Goal: Task Accomplishment & Management: Use online tool/utility

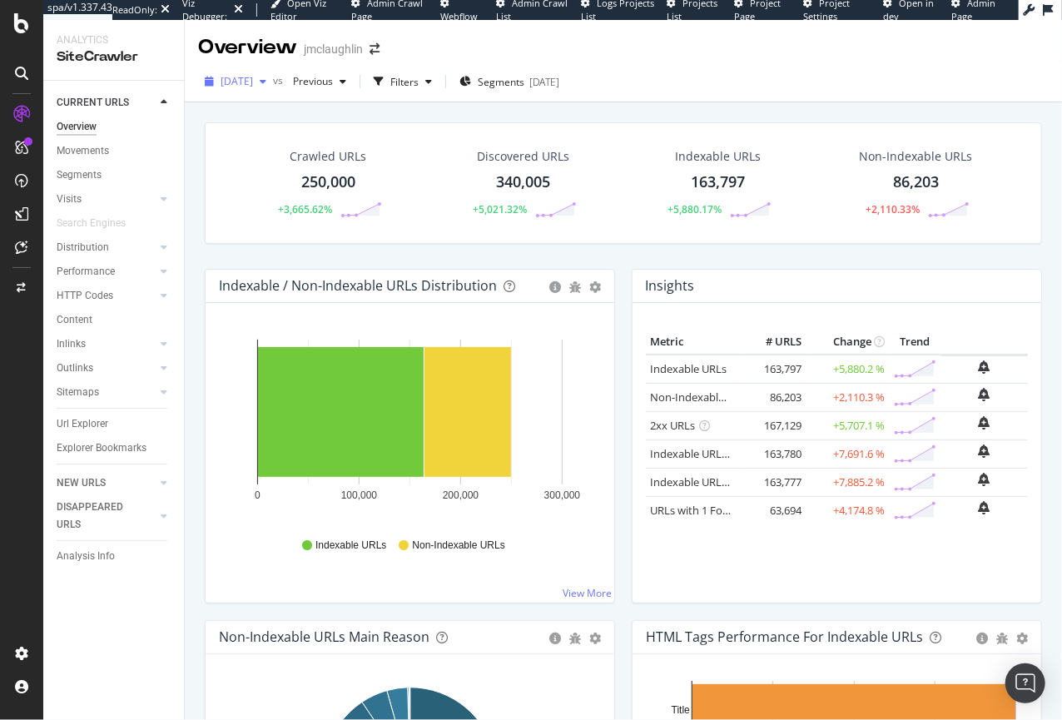
click at [253, 80] on span "[DATE]" at bounding box center [236, 81] width 32 height 14
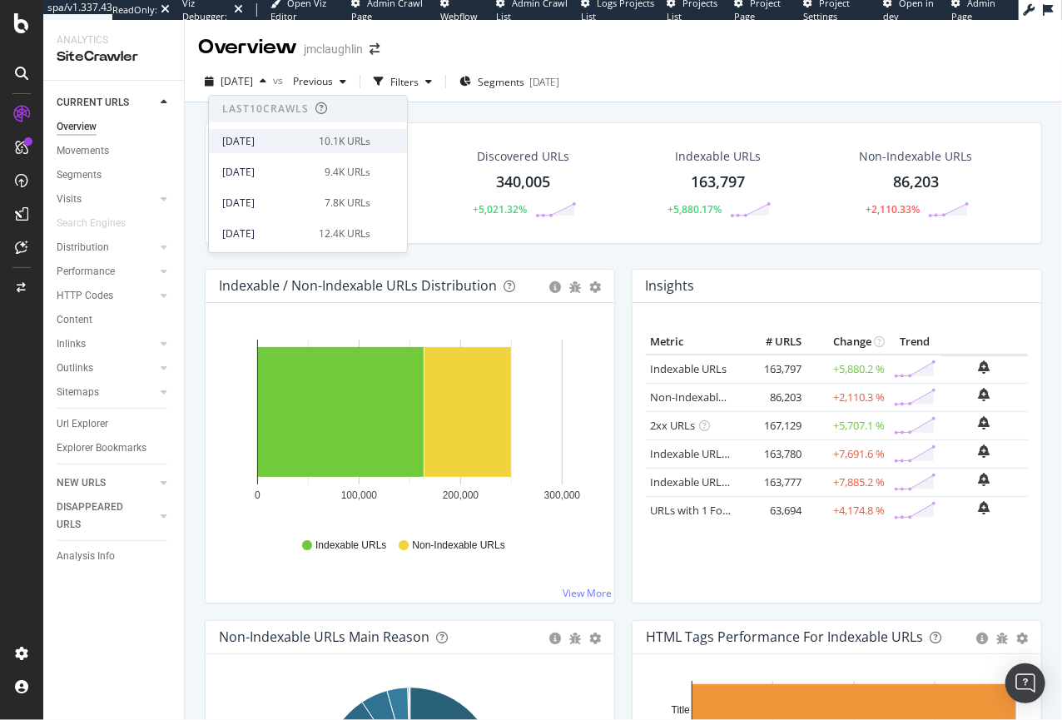
click at [251, 141] on div "[DATE]" at bounding box center [265, 141] width 87 height 15
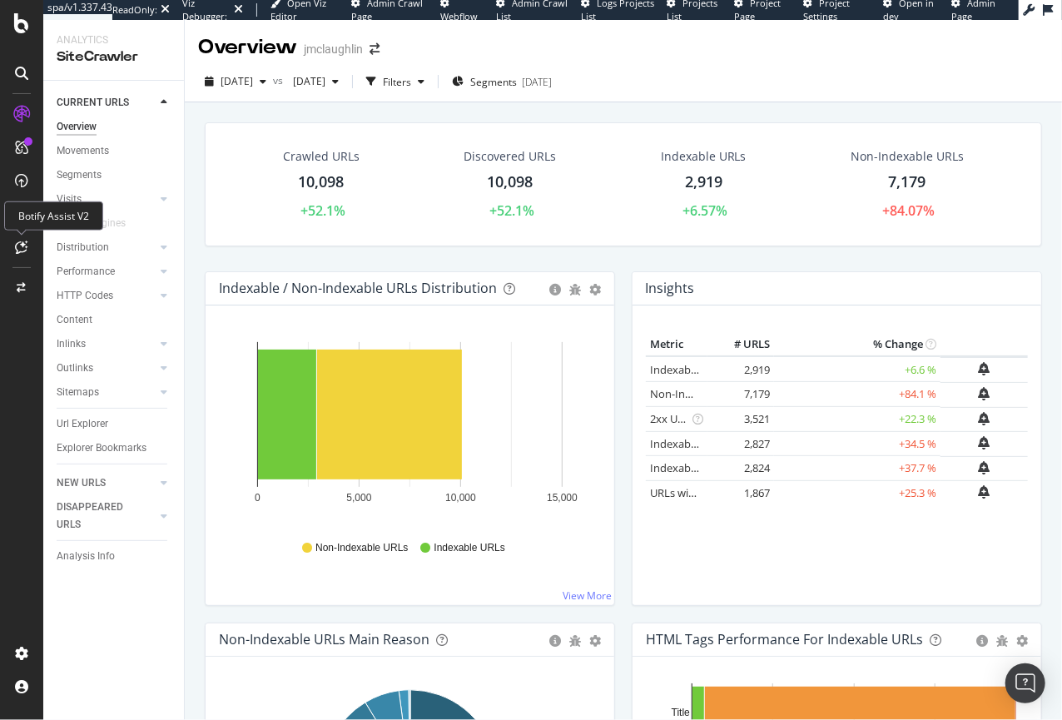
click at [21, 249] on icon at bounding box center [22, 246] width 12 height 13
click at [98, 426] on div "Url Explorer" at bounding box center [83, 423] width 52 height 17
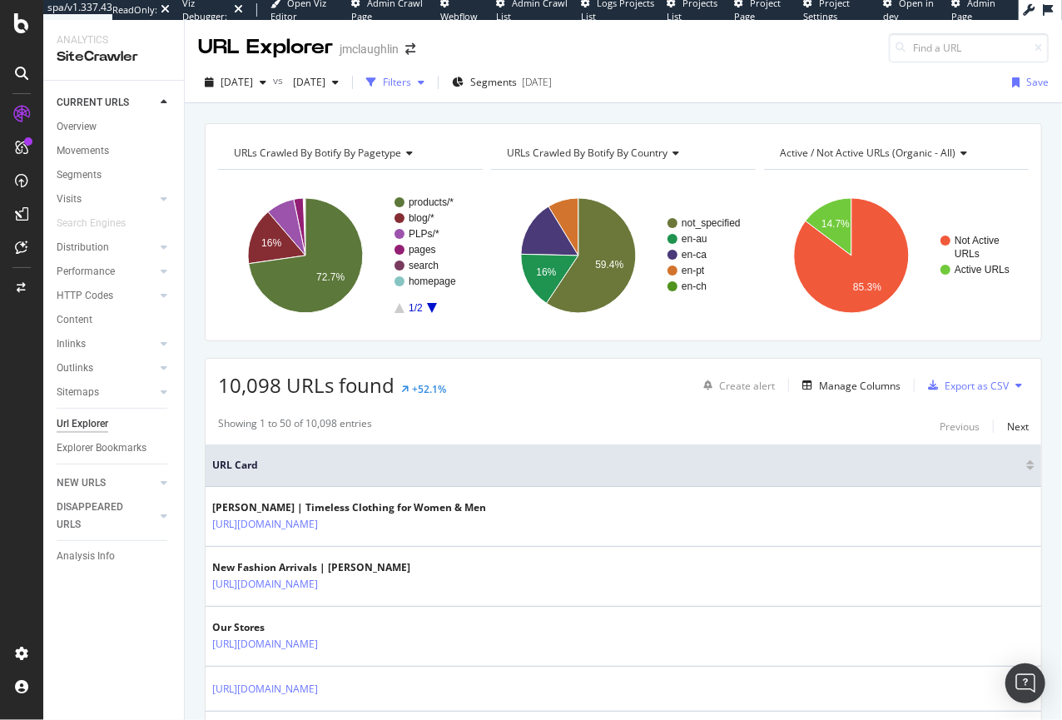
click at [431, 81] on div "button" at bounding box center [421, 82] width 20 height 10
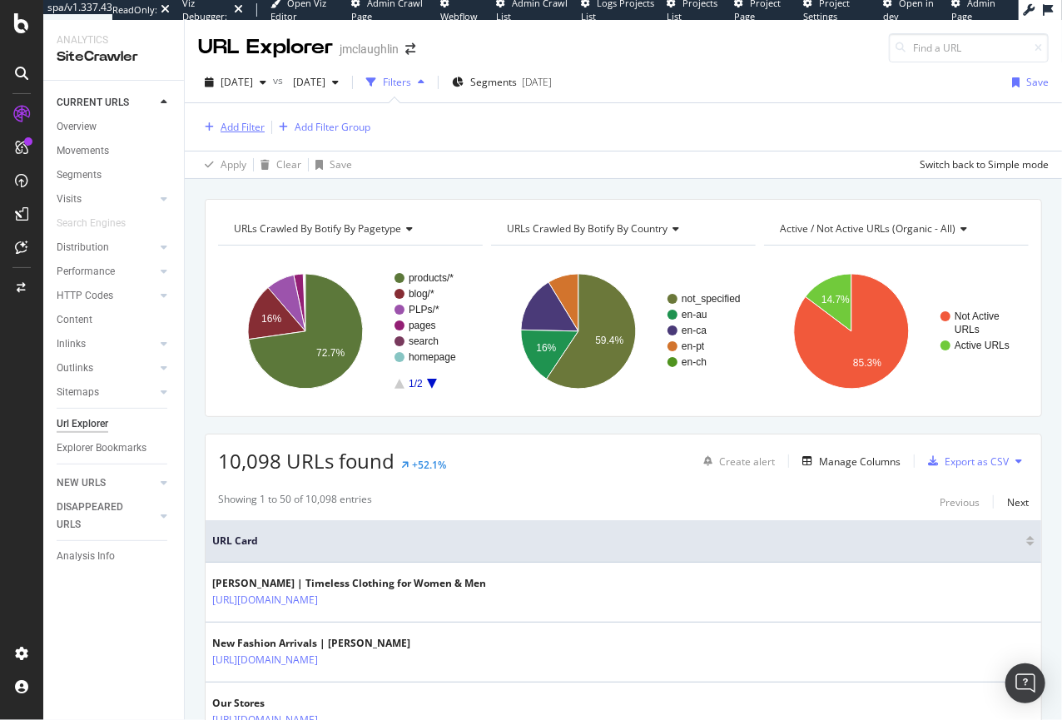
click at [238, 123] on div "Add Filter" at bounding box center [242, 127] width 44 height 14
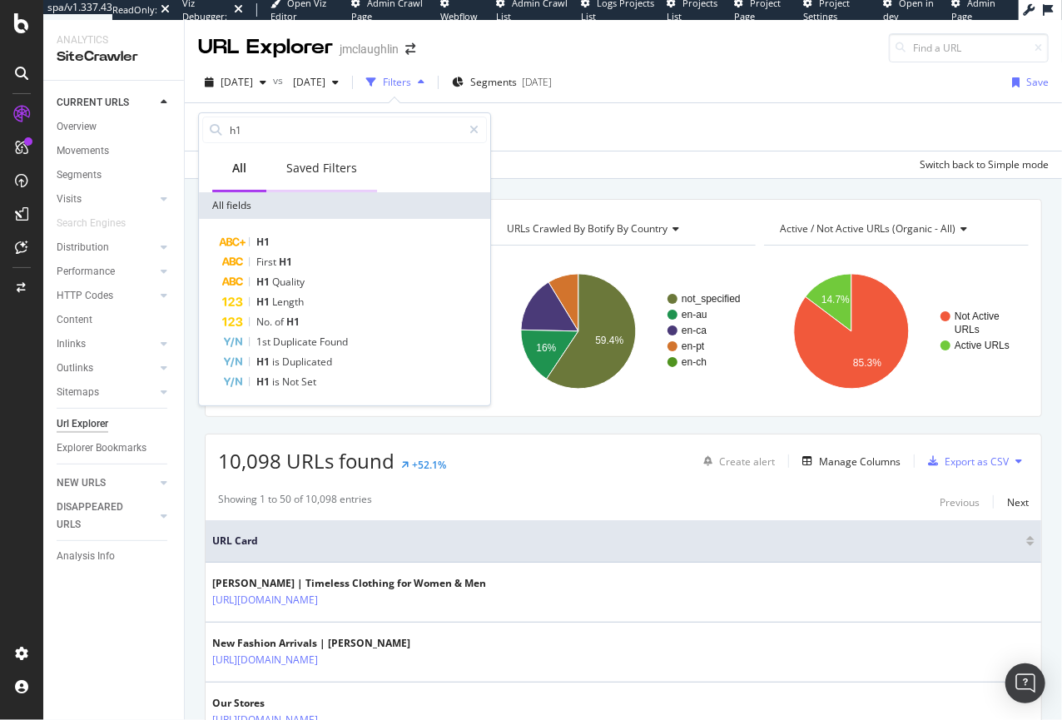
type input "h"
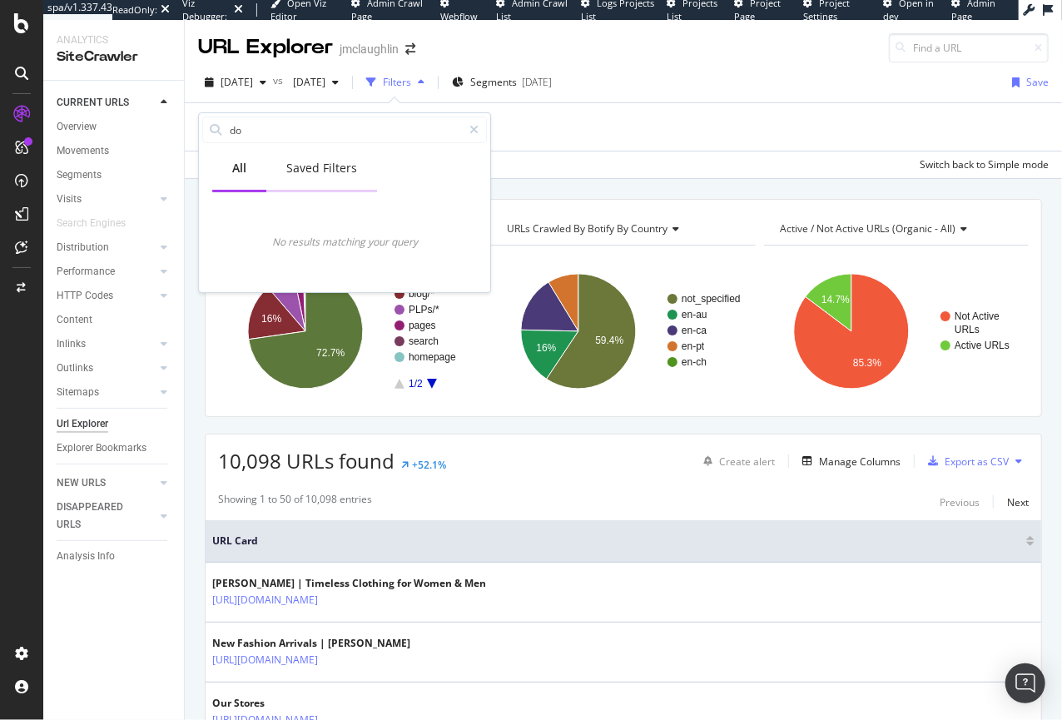
type input "d"
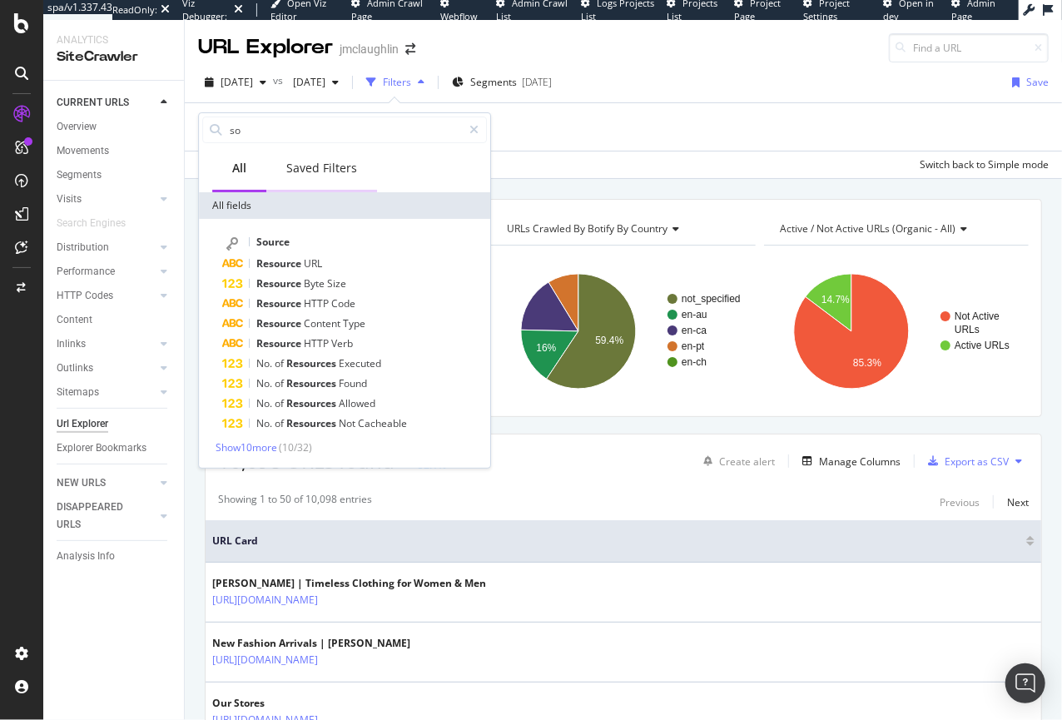
type input "s"
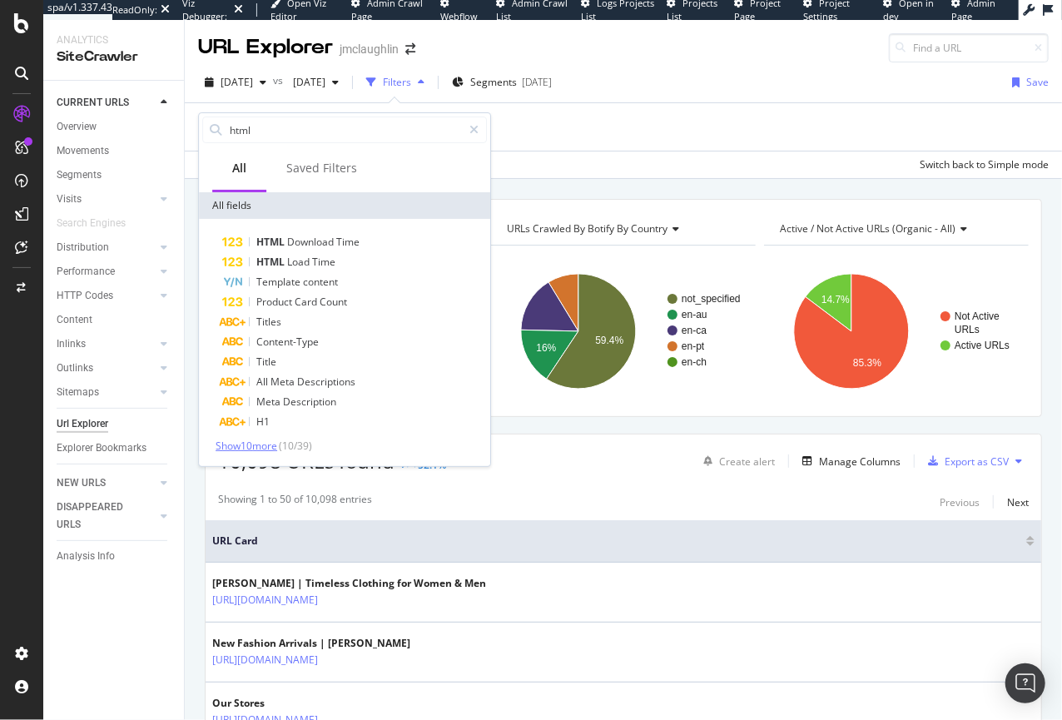
click at [245, 443] on span "Show 10 more" at bounding box center [246, 445] width 62 height 14
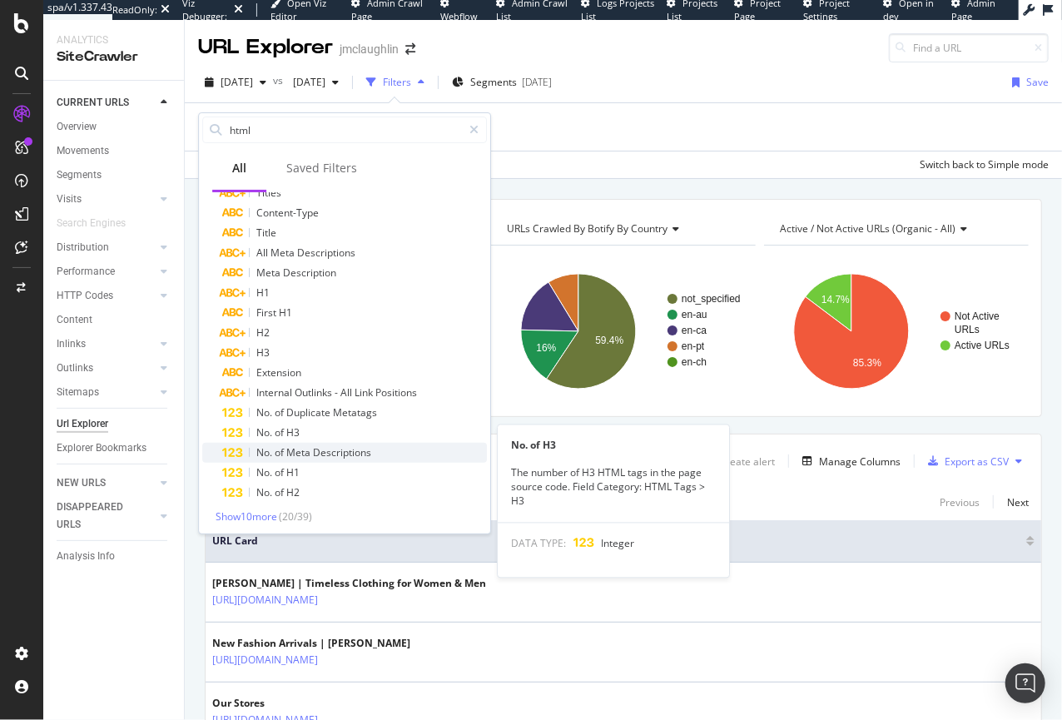
scroll to position [131, 0]
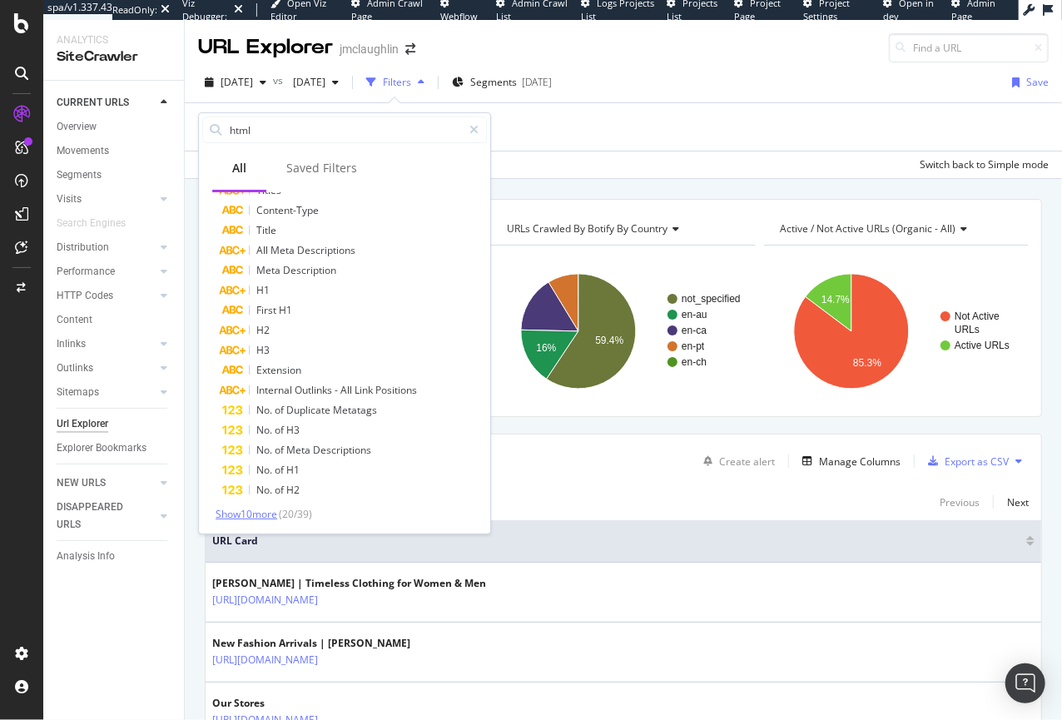
click at [241, 511] on span "Show 10 more" at bounding box center [246, 514] width 62 height 14
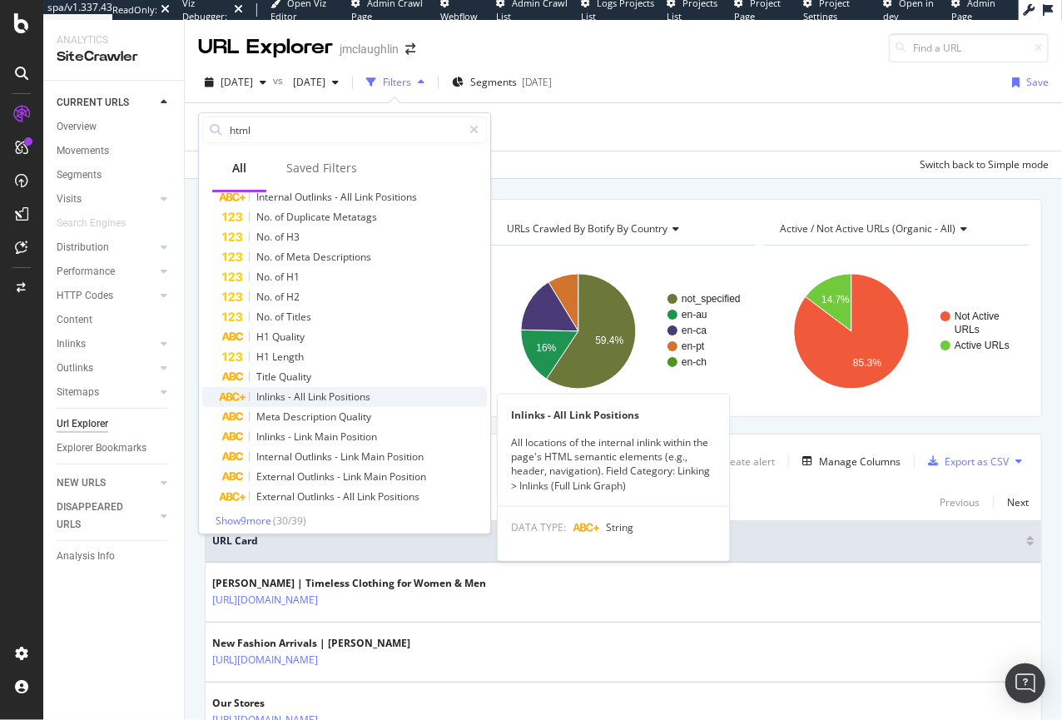
scroll to position [331, 0]
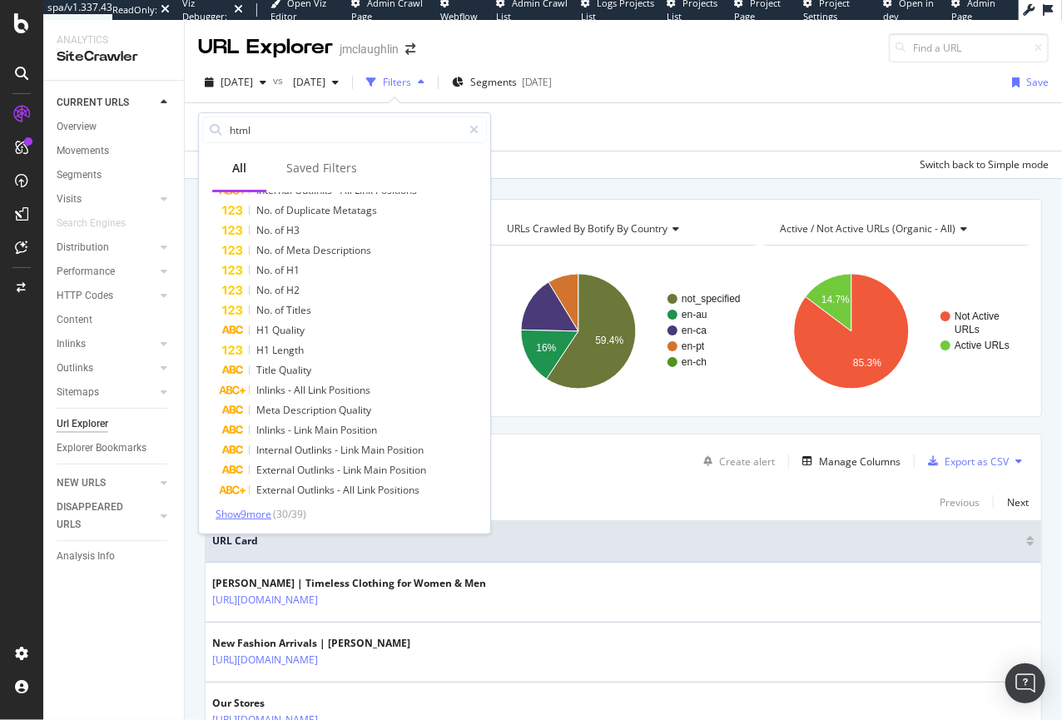
click at [250, 510] on span "Show 9 more" at bounding box center [243, 514] width 56 height 14
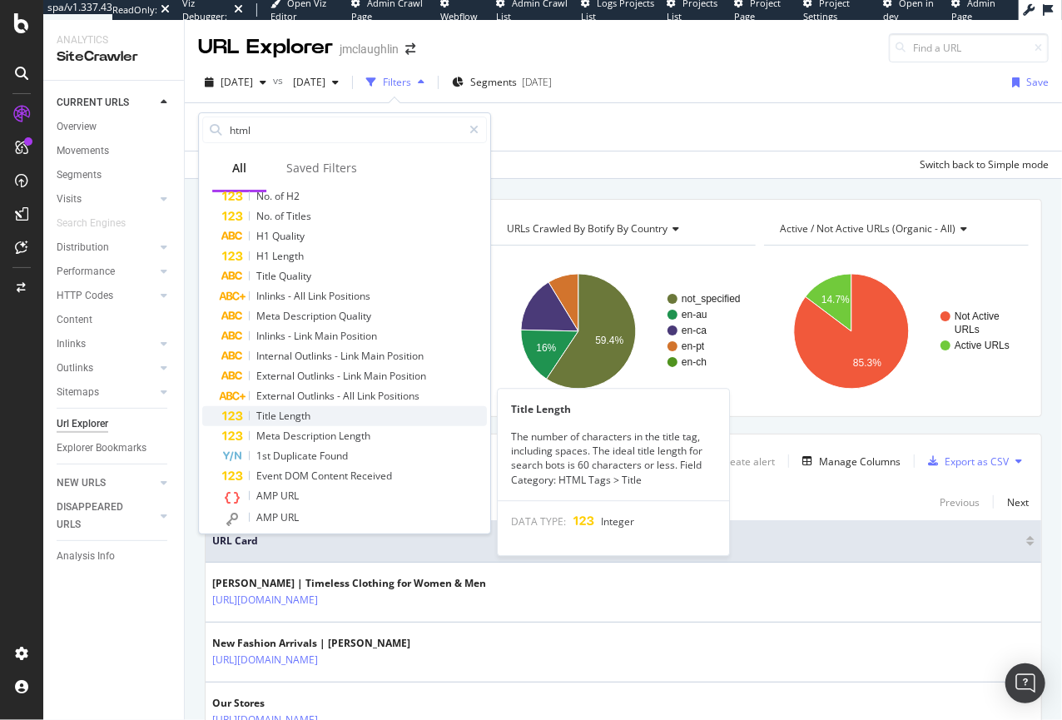
scroll to position [493, 0]
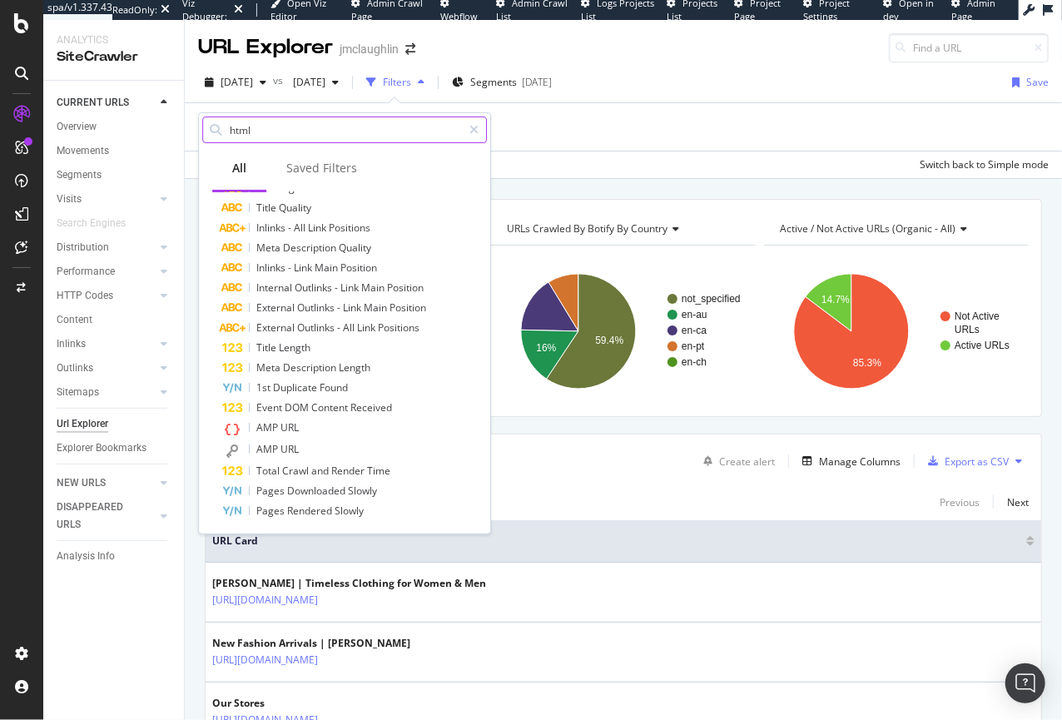
click at [252, 129] on input "html" at bounding box center [345, 129] width 234 height 25
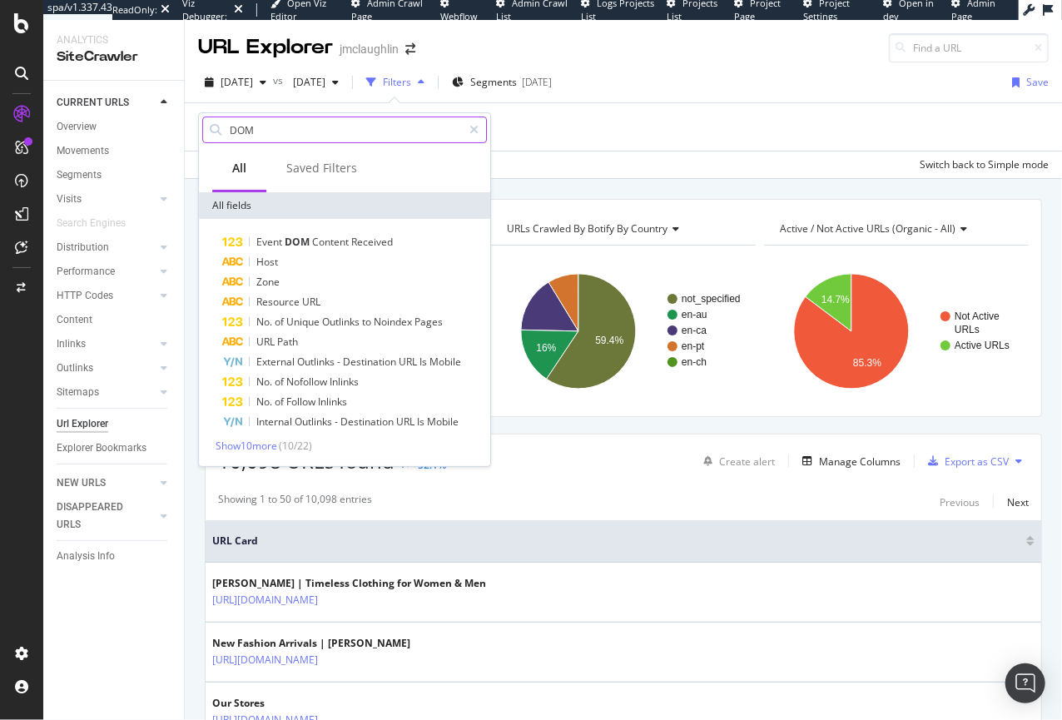
scroll to position [0, 0]
type input "DOM"
click at [255, 446] on span "Show 10 more" at bounding box center [246, 445] width 62 height 14
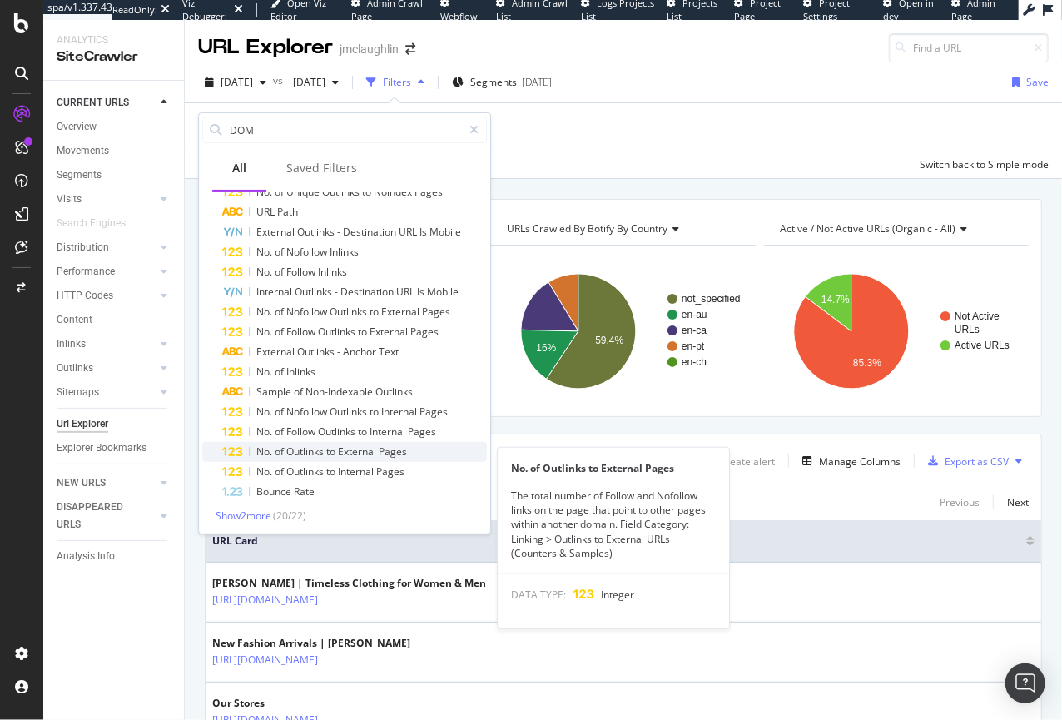
scroll to position [131, 0]
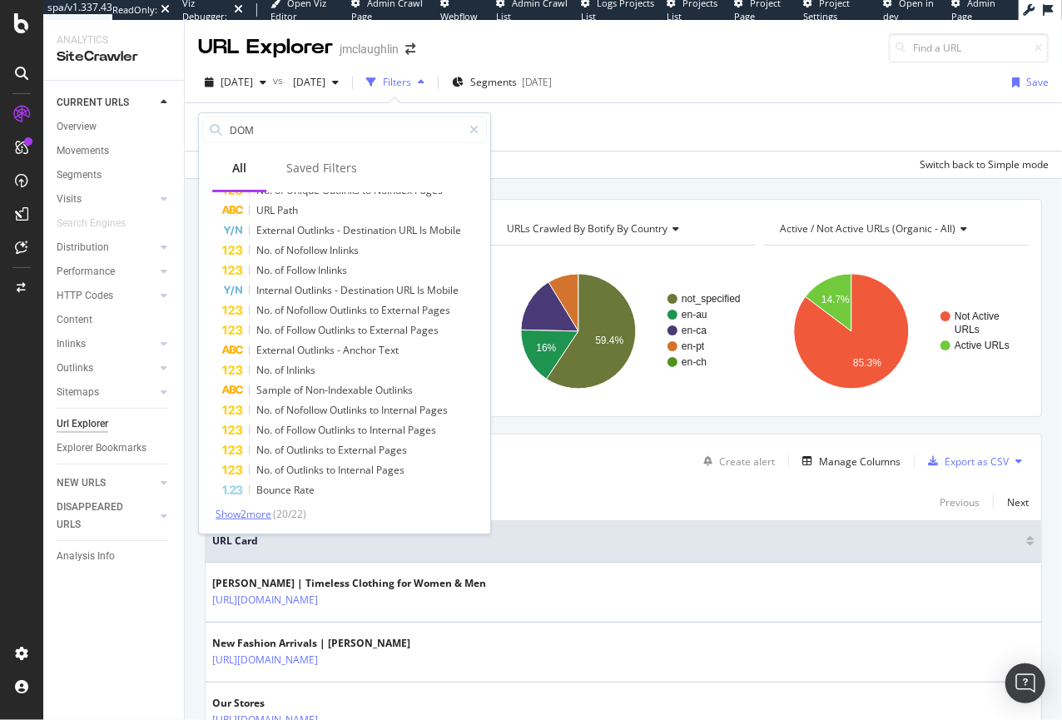
click at [250, 510] on span "Show 2 more" at bounding box center [243, 514] width 56 height 14
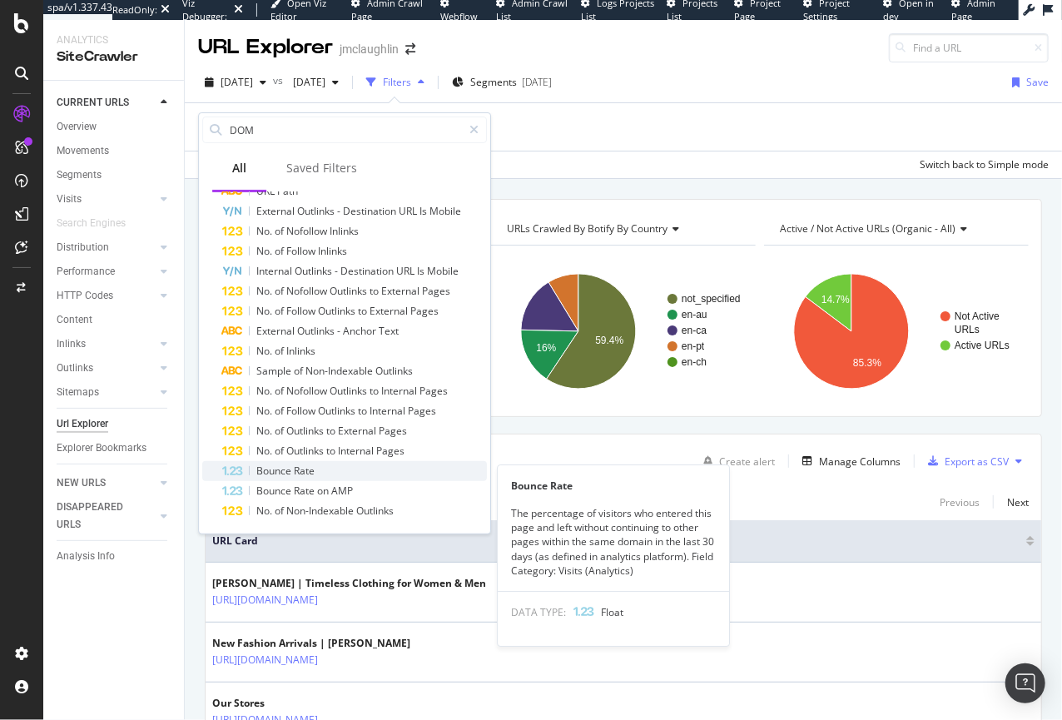
scroll to position [0, 0]
